Goal: Task Accomplishment & Management: Manage account settings

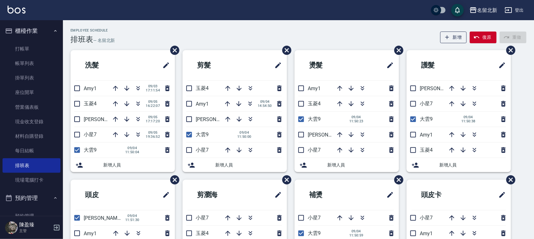
drag, startPoint x: 76, startPoint y: 151, endPoint x: 79, endPoint y: 142, distance: 10.1
click at [76, 151] on input "checkbox" at bounding box center [77, 149] width 13 height 13
checkbox input "false"
click at [77, 120] on input "checkbox" at bounding box center [77, 118] width 13 height 13
checkbox input "true"
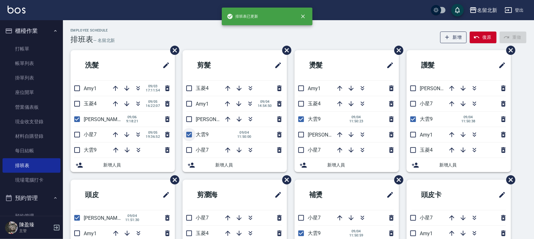
click at [190, 134] on input "checkbox" at bounding box center [189, 134] width 13 height 13
checkbox input "false"
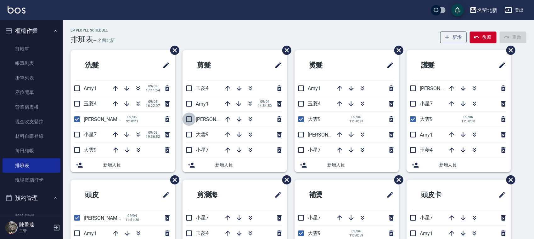
click at [191, 121] on input "checkbox" at bounding box center [189, 118] width 13 height 13
checkbox input "true"
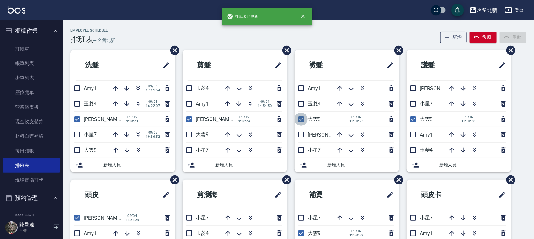
click at [303, 117] on input "checkbox" at bounding box center [301, 118] width 13 height 13
checkbox input "false"
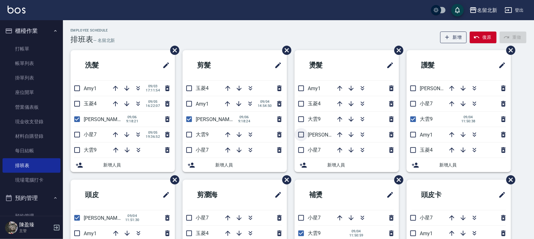
click at [303, 139] on input "checkbox" at bounding box center [301, 134] width 13 height 13
checkbox input "true"
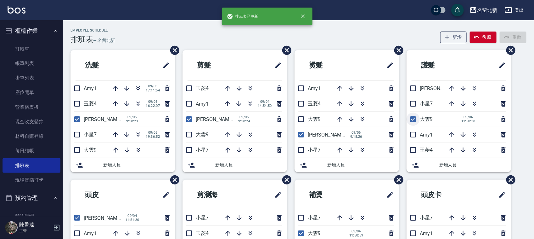
click at [414, 116] on input "checkbox" at bounding box center [413, 118] width 13 height 13
checkbox input "false"
click at [415, 89] on input "checkbox" at bounding box center [413, 88] width 13 height 13
checkbox input "true"
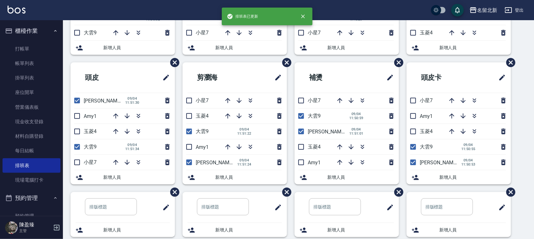
scroll to position [118, 0]
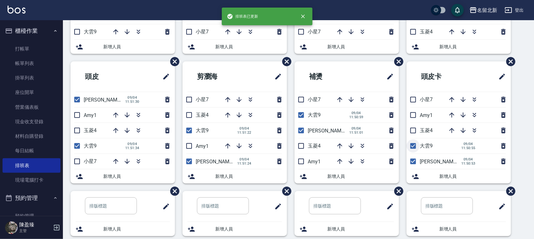
click at [415, 146] on input "checkbox" at bounding box center [413, 145] width 13 height 13
checkbox input "false"
click at [296, 115] on input "checkbox" at bounding box center [301, 114] width 13 height 13
checkbox input "false"
click at [191, 130] on input "checkbox" at bounding box center [189, 130] width 13 height 13
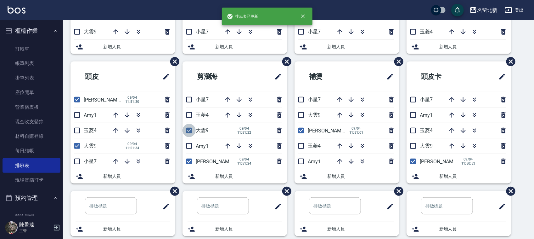
checkbox input "false"
click at [76, 147] on input "checkbox" at bounding box center [77, 145] width 13 height 13
checkbox input "false"
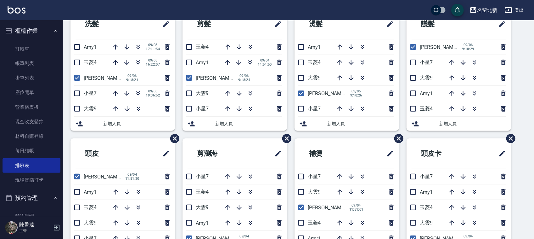
scroll to position [43, 0]
